Goal: Task Accomplishment & Management: Use online tool/utility

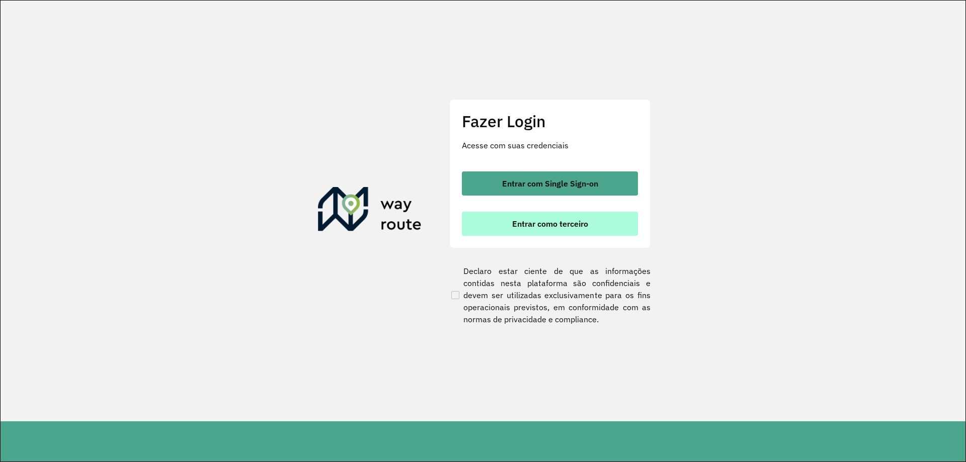
click at [505, 234] on button "Entrar como terceiro" at bounding box center [550, 224] width 176 height 24
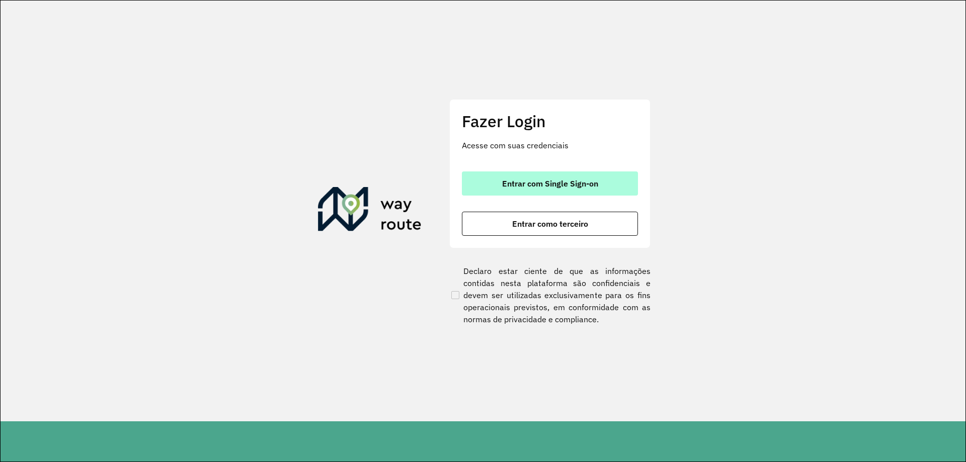
click at [517, 189] on button "Entrar com Single Sign-on" at bounding box center [550, 184] width 176 height 24
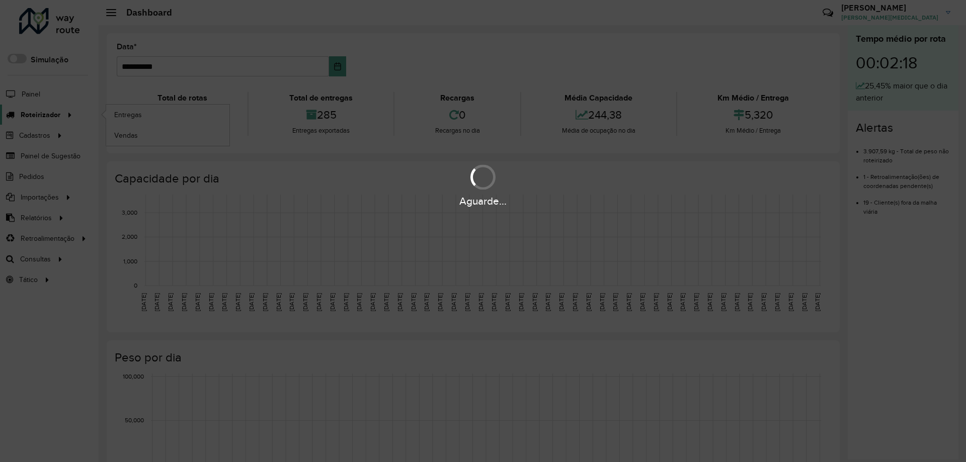
click at [51, 115] on span "Roteirizador" at bounding box center [41, 115] width 40 height 11
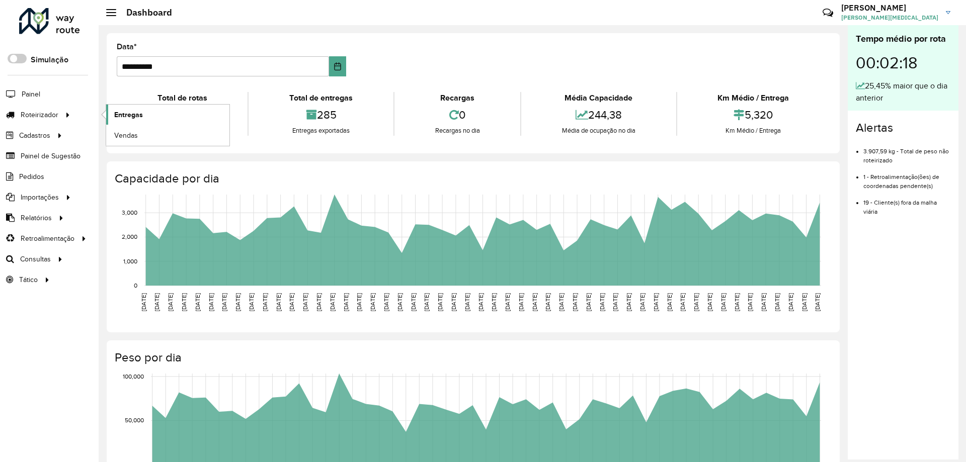
click at [160, 113] on link "Entregas" at bounding box center [167, 115] width 123 height 20
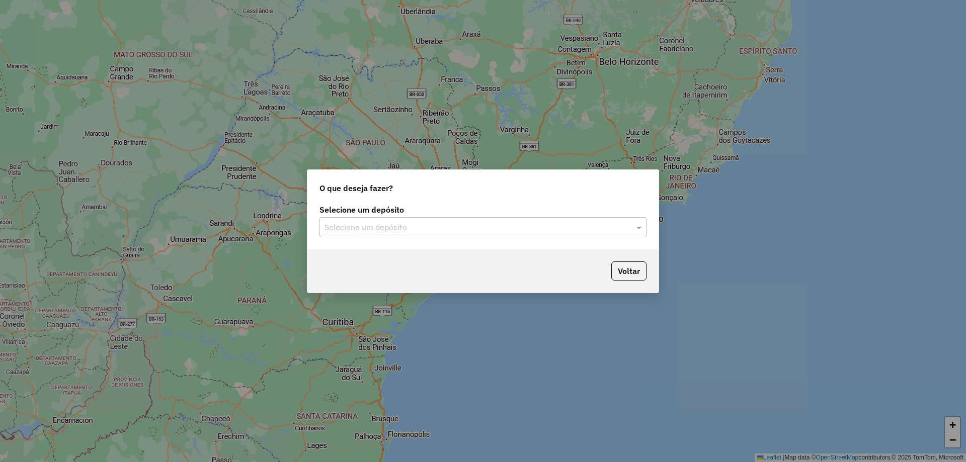
click at [428, 227] on input "text" at bounding box center [473, 228] width 297 height 12
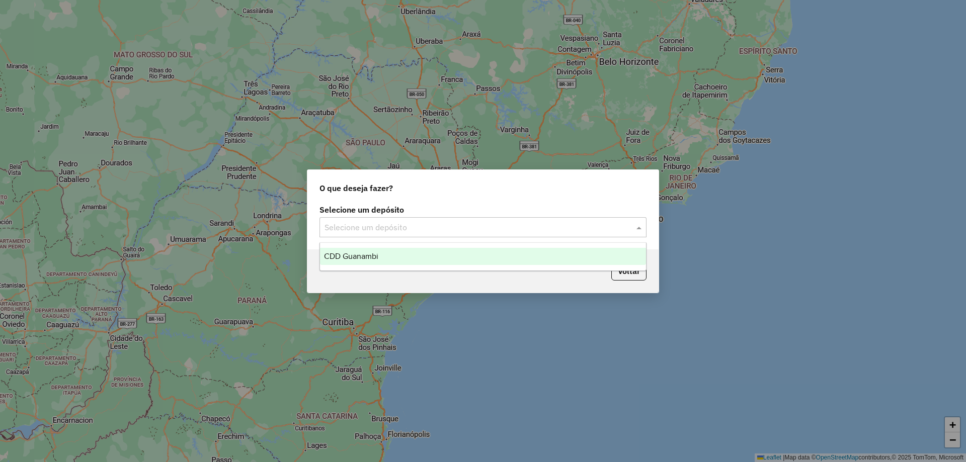
click at [390, 260] on div "CDD Guanambi" at bounding box center [483, 256] width 326 height 17
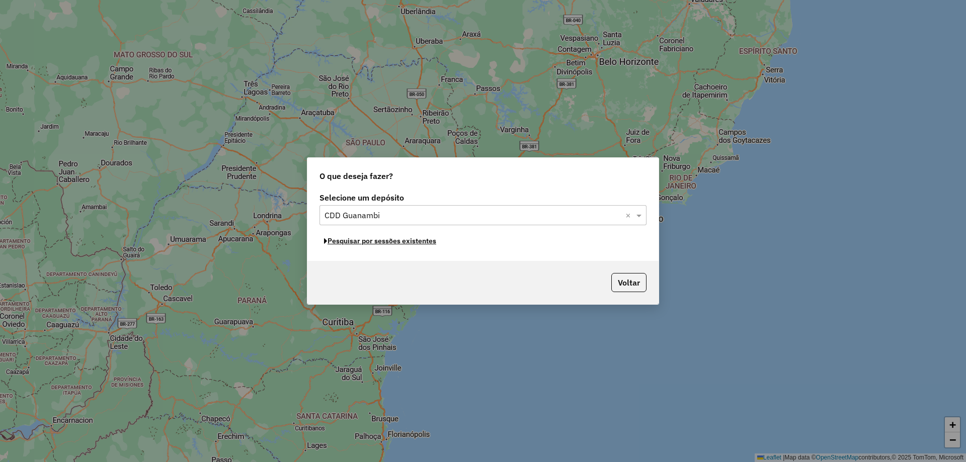
click at [375, 242] on button "Pesquisar por sessões existentes" at bounding box center [380, 242] width 121 height 16
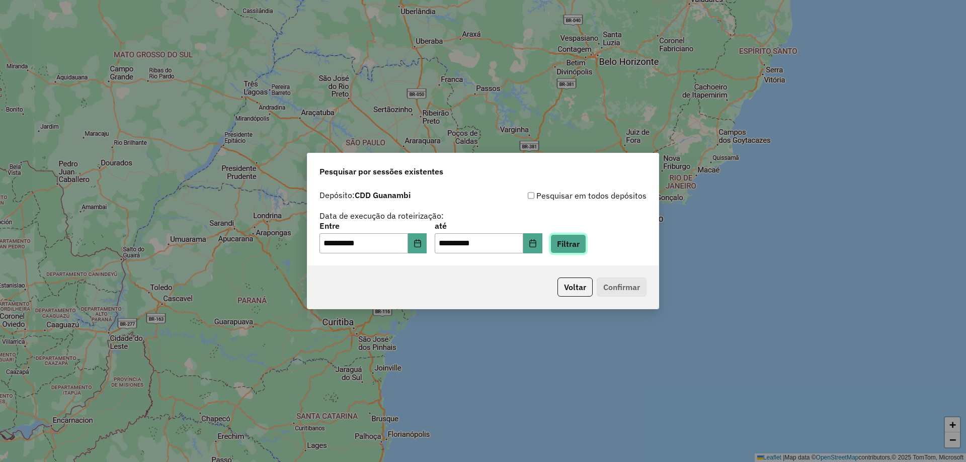
click at [574, 247] on button "Filtrar" at bounding box center [569, 244] width 36 height 19
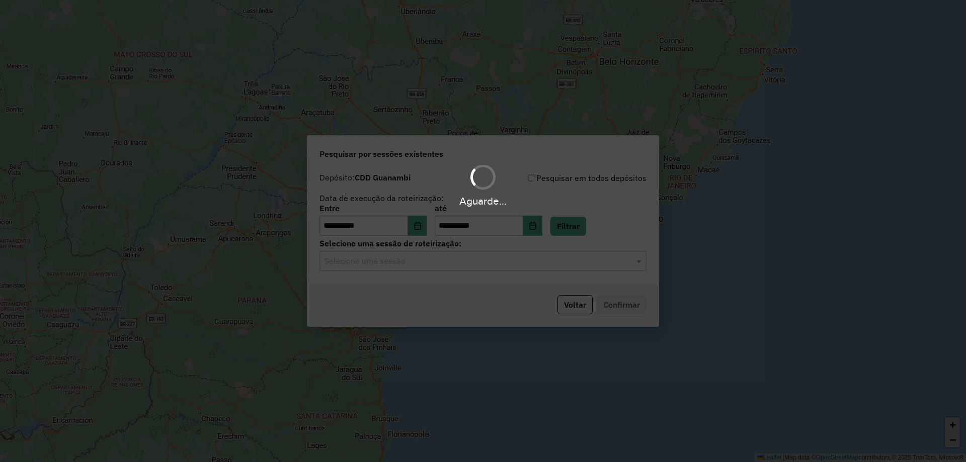
click at [432, 265] on hb-app "**********" at bounding box center [483, 231] width 966 height 462
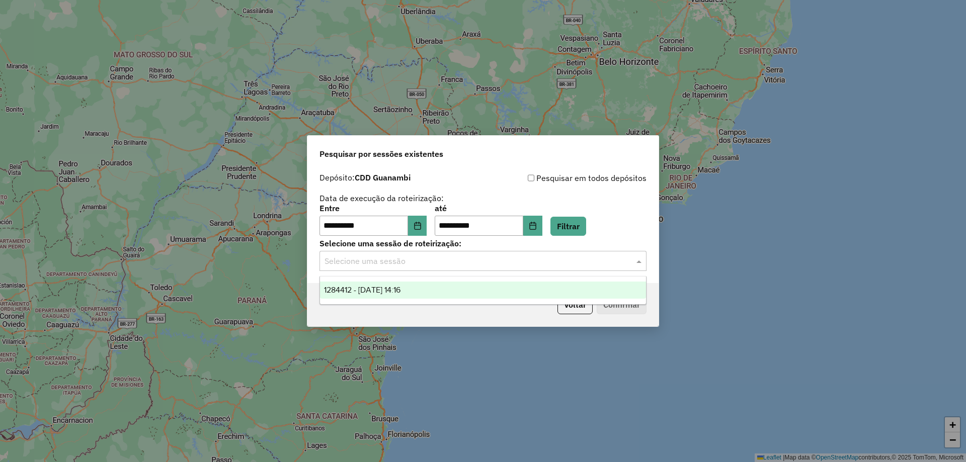
click at [385, 260] on input "text" at bounding box center [473, 262] width 297 height 12
click at [378, 288] on span "1284412 - 29/09/2025 14:16" at bounding box center [362, 290] width 76 height 9
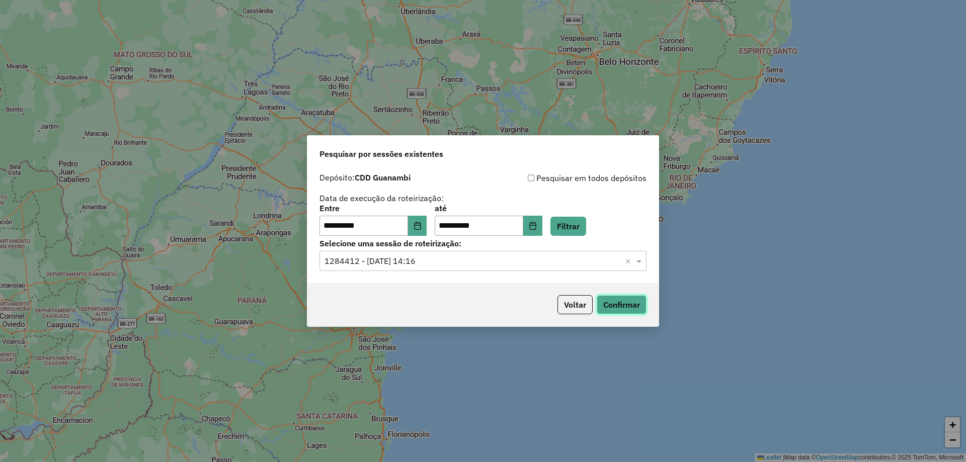
click at [633, 303] on button "Confirmar" at bounding box center [622, 304] width 50 height 19
drag, startPoint x: 545, startPoint y: 226, endPoint x: 546, endPoint y: 232, distance: 5.6
click at [537, 226] on icon "Choose Date" at bounding box center [533, 226] width 8 height 8
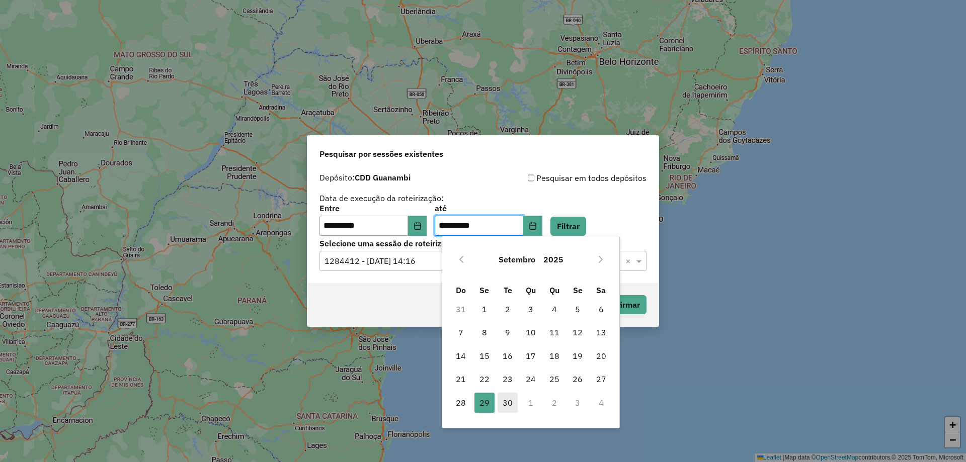
click at [505, 396] on span "30" at bounding box center [508, 403] width 20 height 20
type input "**********"
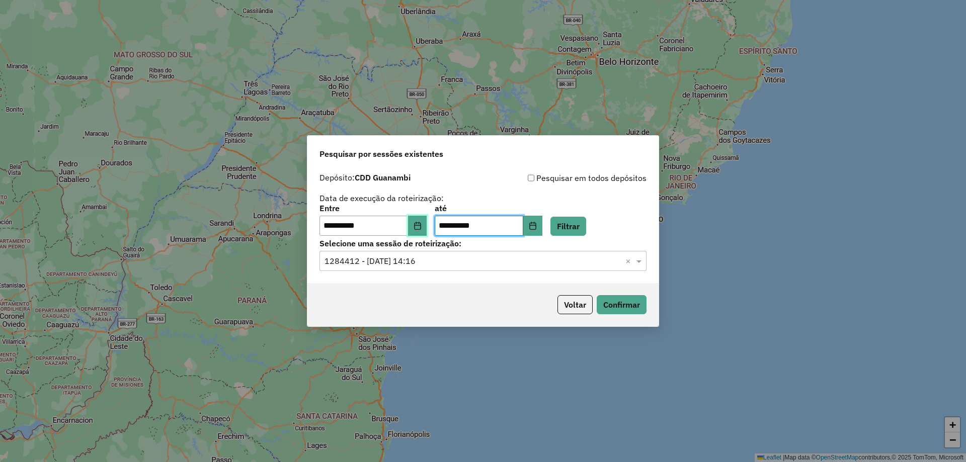
click at [419, 225] on button "Choose Date" at bounding box center [417, 226] width 19 height 20
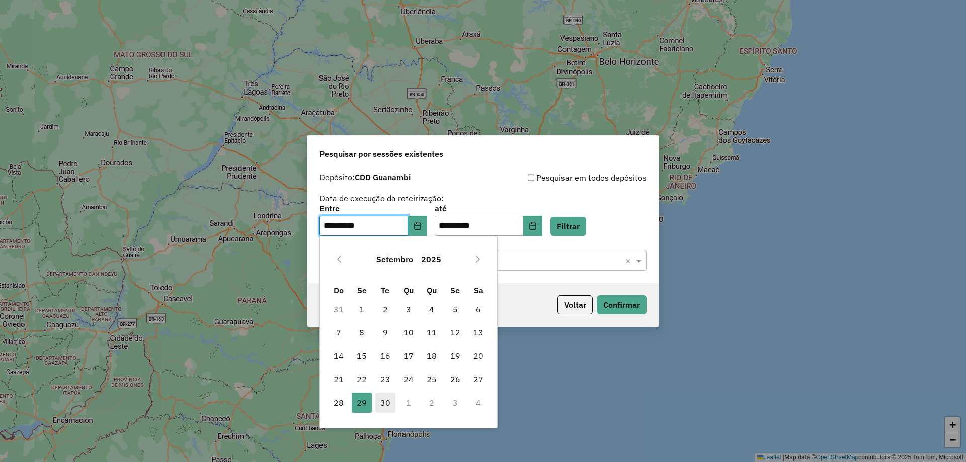
click at [380, 403] on span "30" at bounding box center [385, 403] width 20 height 20
type input "**********"
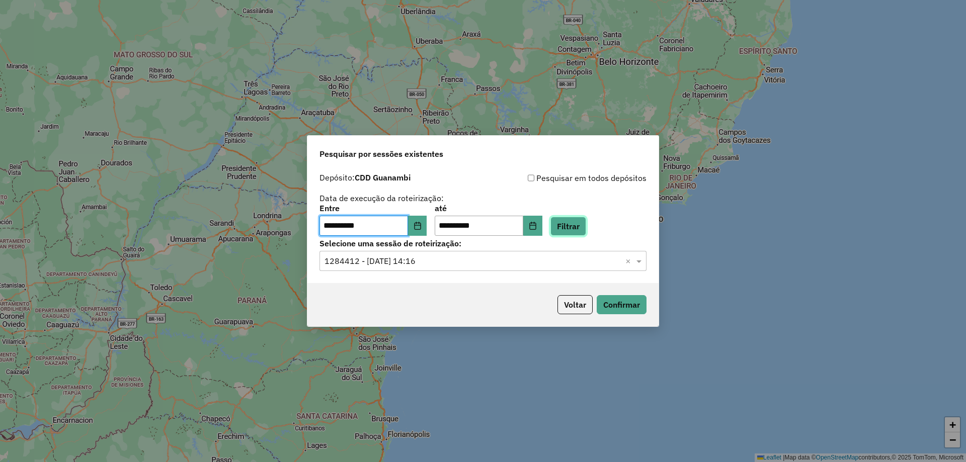
click at [584, 229] on button "Filtrar" at bounding box center [569, 226] width 36 height 19
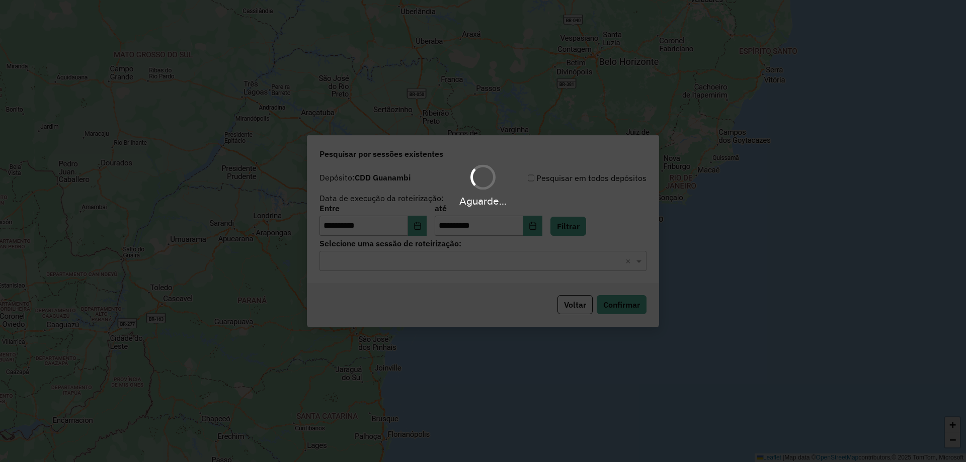
click at [463, 264] on div "Aguarde..." at bounding box center [483, 231] width 966 height 462
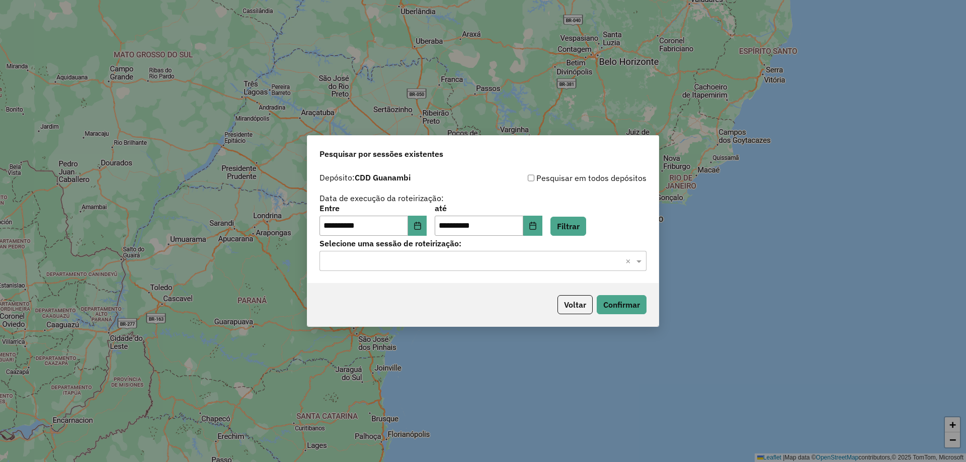
click at [483, 264] on input "text" at bounding box center [473, 262] width 297 height 12
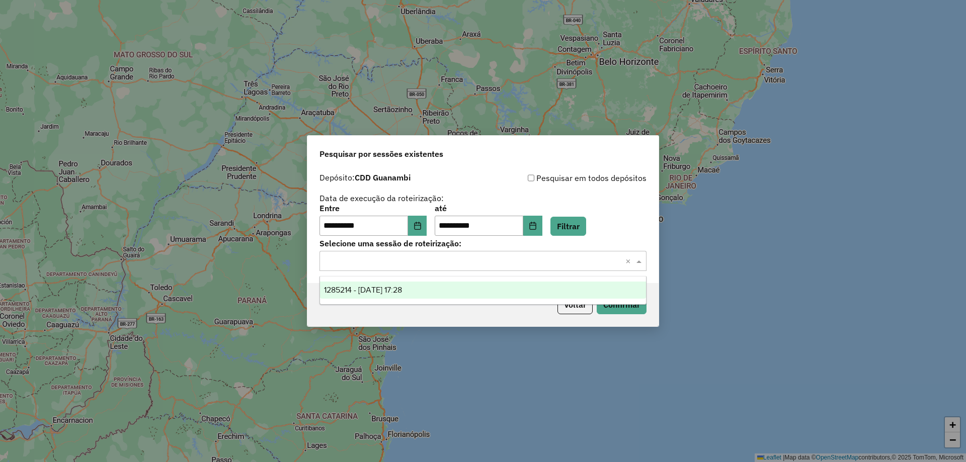
click at [402, 286] on span "1285214 - 30/09/2025 17:28" at bounding box center [363, 290] width 78 height 9
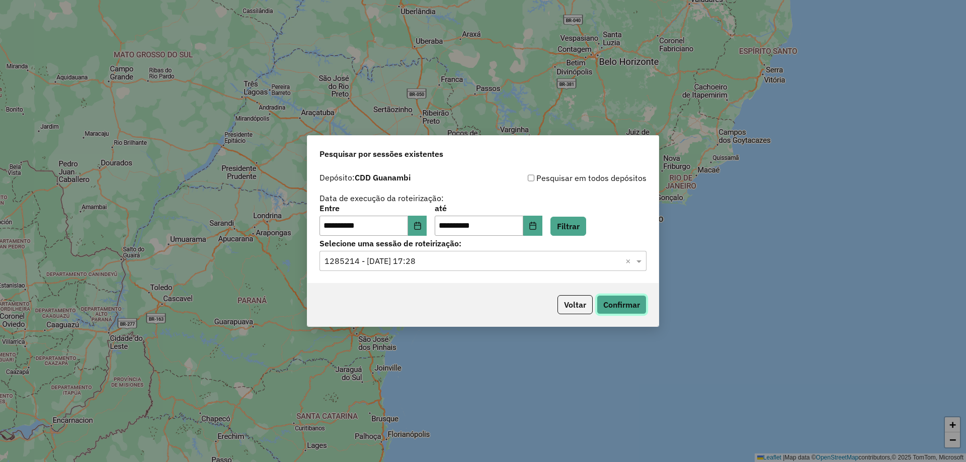
click at [621, 309] on button "Confirmar" at bounding box center [622, 304] width 50 height 19
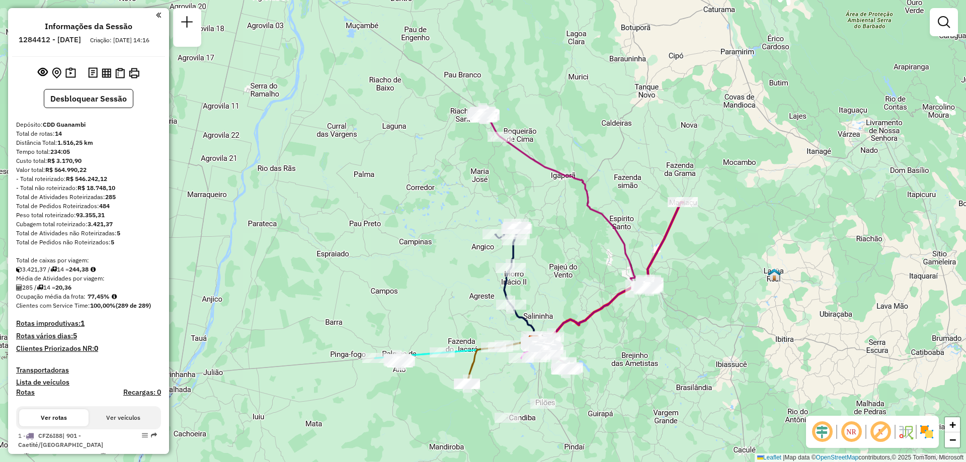
drag, startPoint x: 369, startPoint y: 147, endPoint x: 421, endPoint y: 255, distance: 119.3
click at [421, 255] on div "Janela de atendimento Grade de atendimento Capacidade Transportadoras Veículos …" at bounding box center [483, 231] width 966 height 462
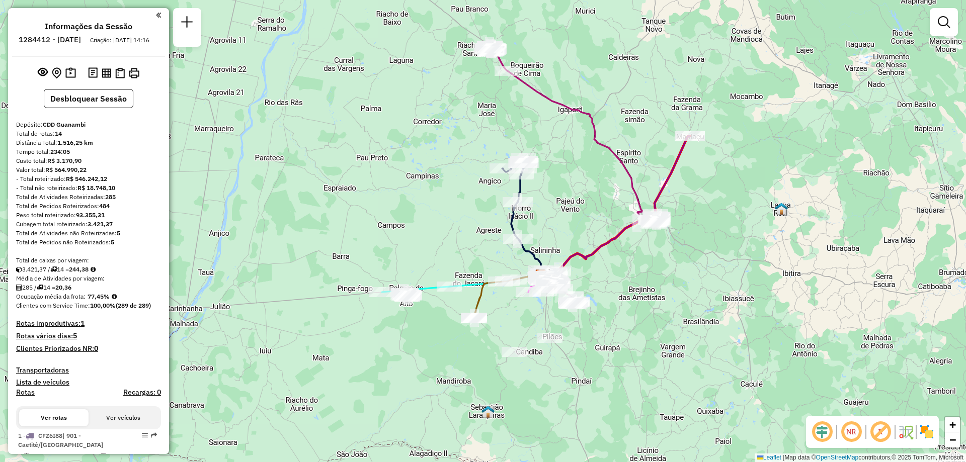
drag, startPoint x: 437, startPoint y: 211, endPoint x: 484, endPoint y: 177, distance: 57.3
click at [452, 139] on div "Janela de atendimento Grade de atendimento Capacidade Transportadoras Veículos …" at bounding box center [483, 231] width 966 height 462
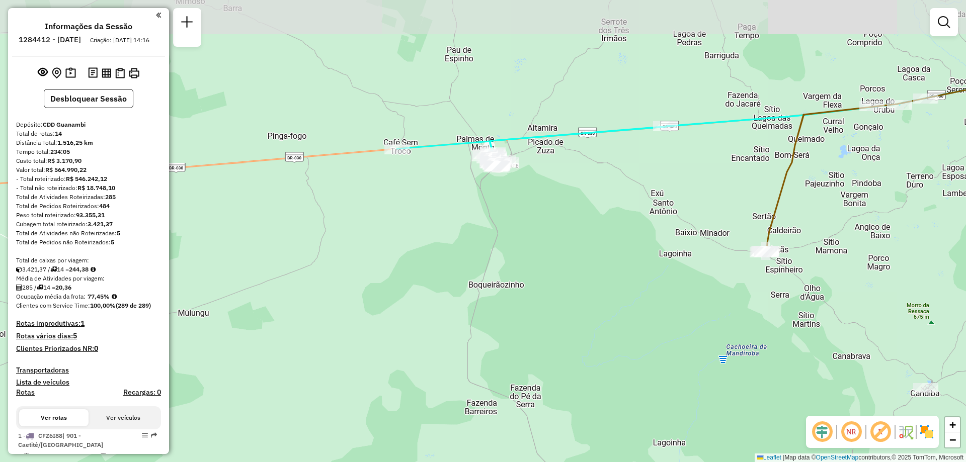
drag, startPoint x: 484, startPoint y: 155, endPoint x: 599, endPoint y: 241, distance: 143.2
click at [599, 241] on div "Janela de atendimento Grade de atendimento Capacidade Transportadoras Veículos …" at bounding box center [483, 231] width 966 height 462
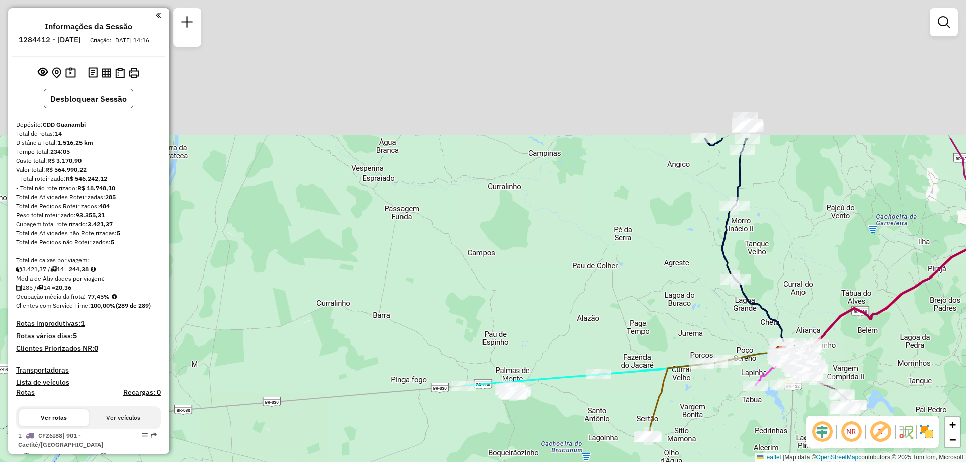
drag, startPoint x: 522, startPoint y: 242, endPoint x: 505, endPoint y: 276, distance: 38.3
click at [505, 276] on div "Janela de atendimento Grade de atendimento Capacidade Transportadoras Veículos …" at bounding box center [483, 231] width 966 height 462
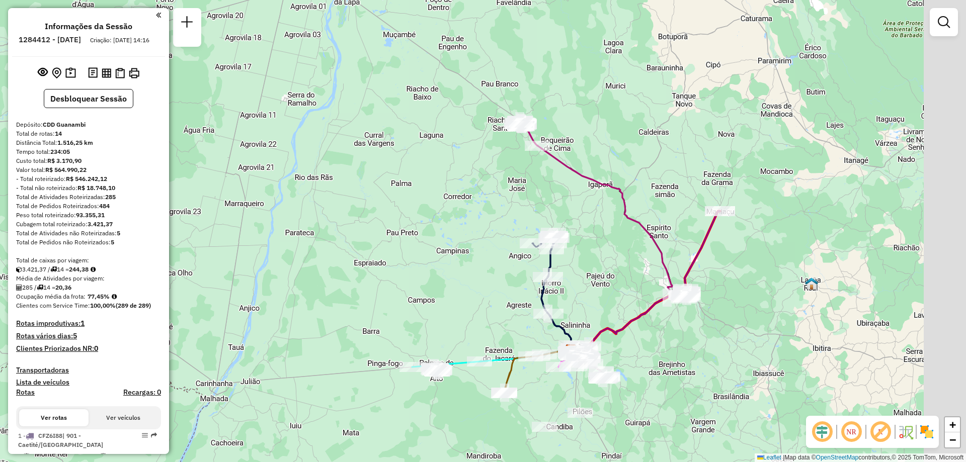
drag, startPoint x: 493, startPoint y: 206, endPoint x: 420, endPoint y: 257, distance: 88.9
click at [420, 257] on div "Janela de atendimento Grade de atendimento Capacidade Transportadoras Veículos …" at bounding box center [483, 231] width 966 height 462
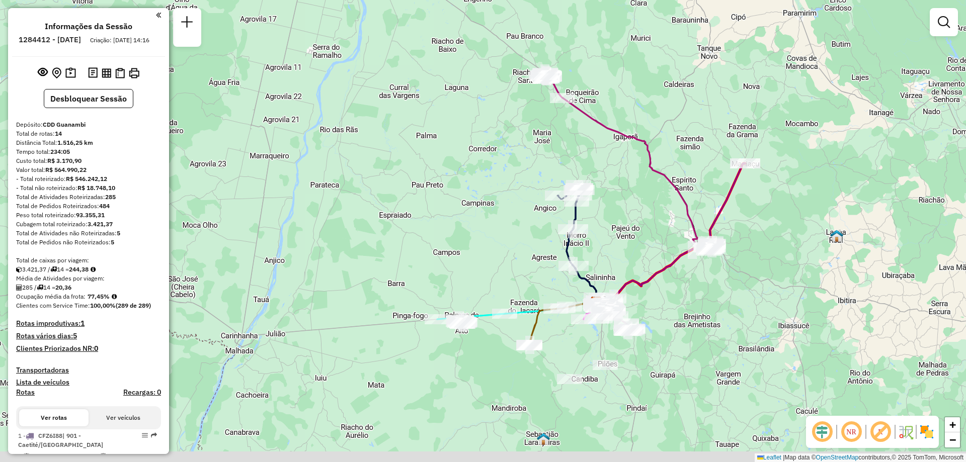
drag, startPoint x: 401, startPoint y: 249, endPoint x: 451, endPoint y: 167, distance: 95.8
click at [462, 162] on div "Janela de atendimento Grade de atendimento Capacidade Transportadoras Veículos …" at bounding box center [483, 231] width 966 height 462
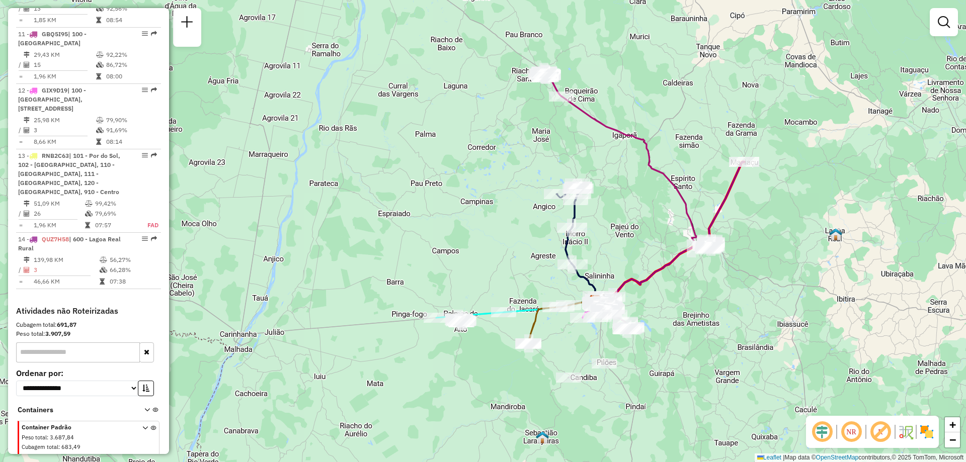
scroll to position [1051, 0]
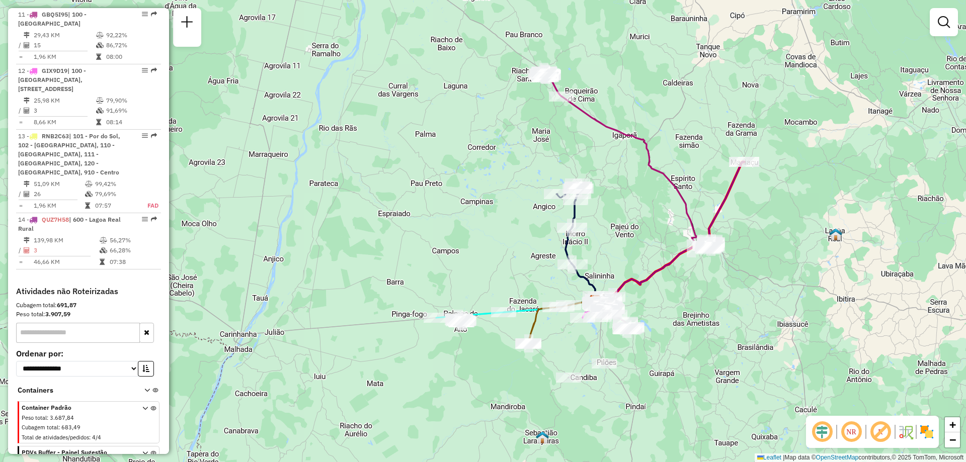
click at [142, 451] on icon at bounding box center [145, 470] width 6 height 38
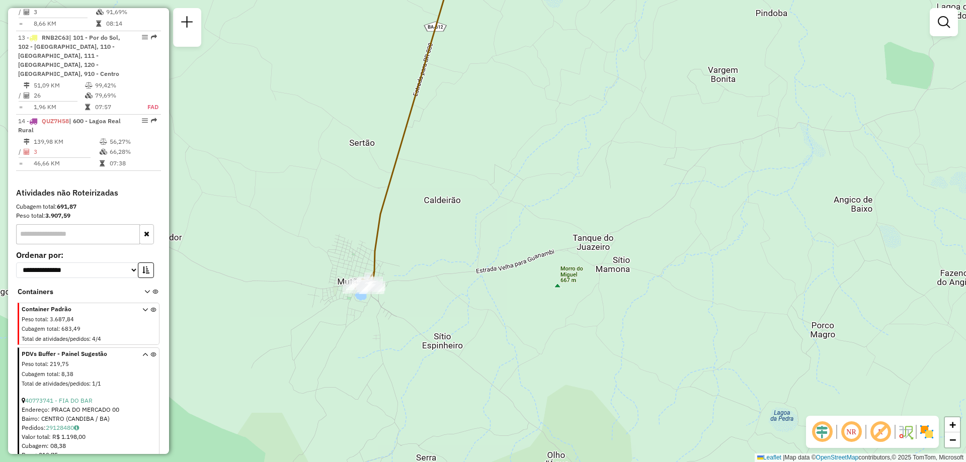
drag, startPoint x: 300, startPoint y: 244, endPoint x: 612, endPoint y: 198, distance: 315.3
click at [598, 198] on div "Janela de atendimento Grade de atendimento Capacidade Transportadoras Veículos …" at bounding box center [483, 231] width 966 height 462
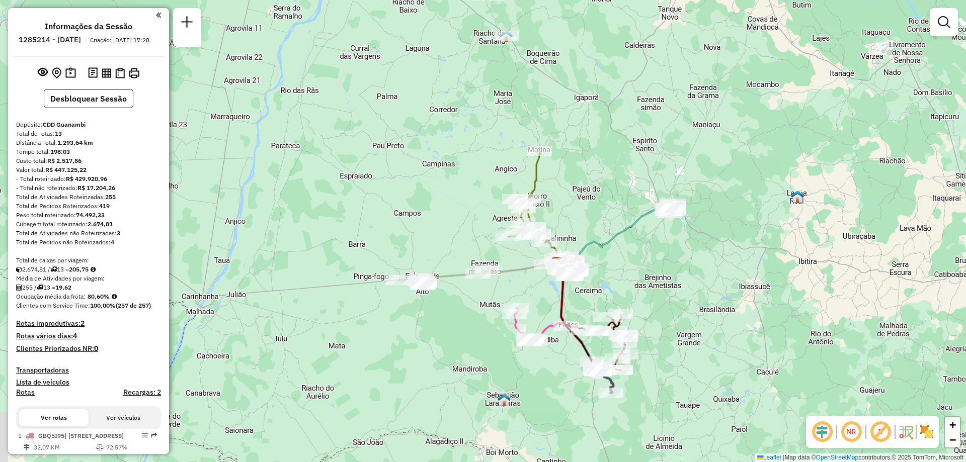
drag, startPoint x: 388, startPoint y: 103, endPoint x: 462, endPoint y: 128, distance: 78.0
click at [462, 128] on div "Janela de atendimento Grade de atendimento Capacidade Transportadoras Veículos …" at bounding box center [483, 231] width 966 height 462
